Goal: Information Seeking & Learning: Learn about a topic

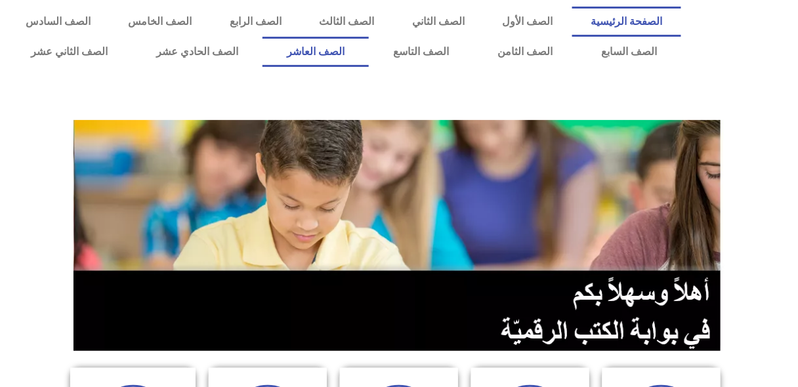
click at [369, 51] on link "الصف العاشر" at bounding box center [315, 52] width 106 height 30
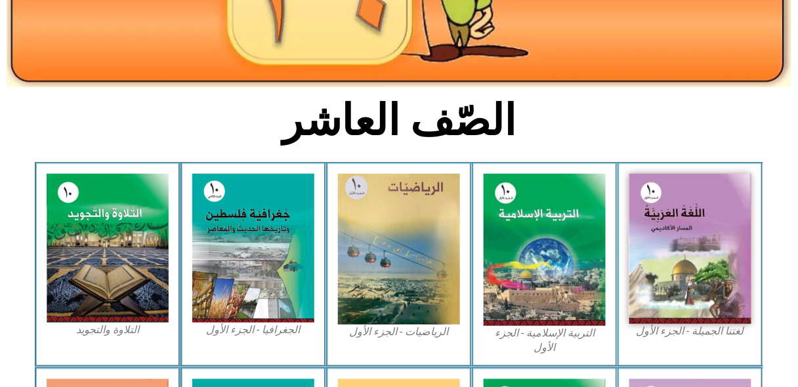
scroll to position [238, 0]
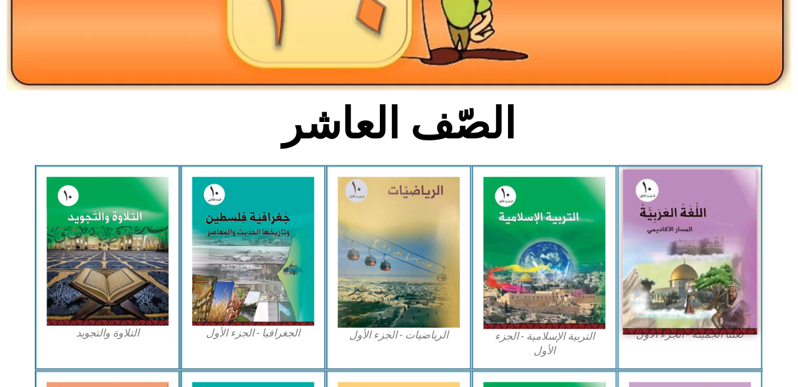
click at [682, 222] on img at bounding box center [690, 252] width 134 height 165
